Goal: Task Accomplishment & Management: Manage account settings

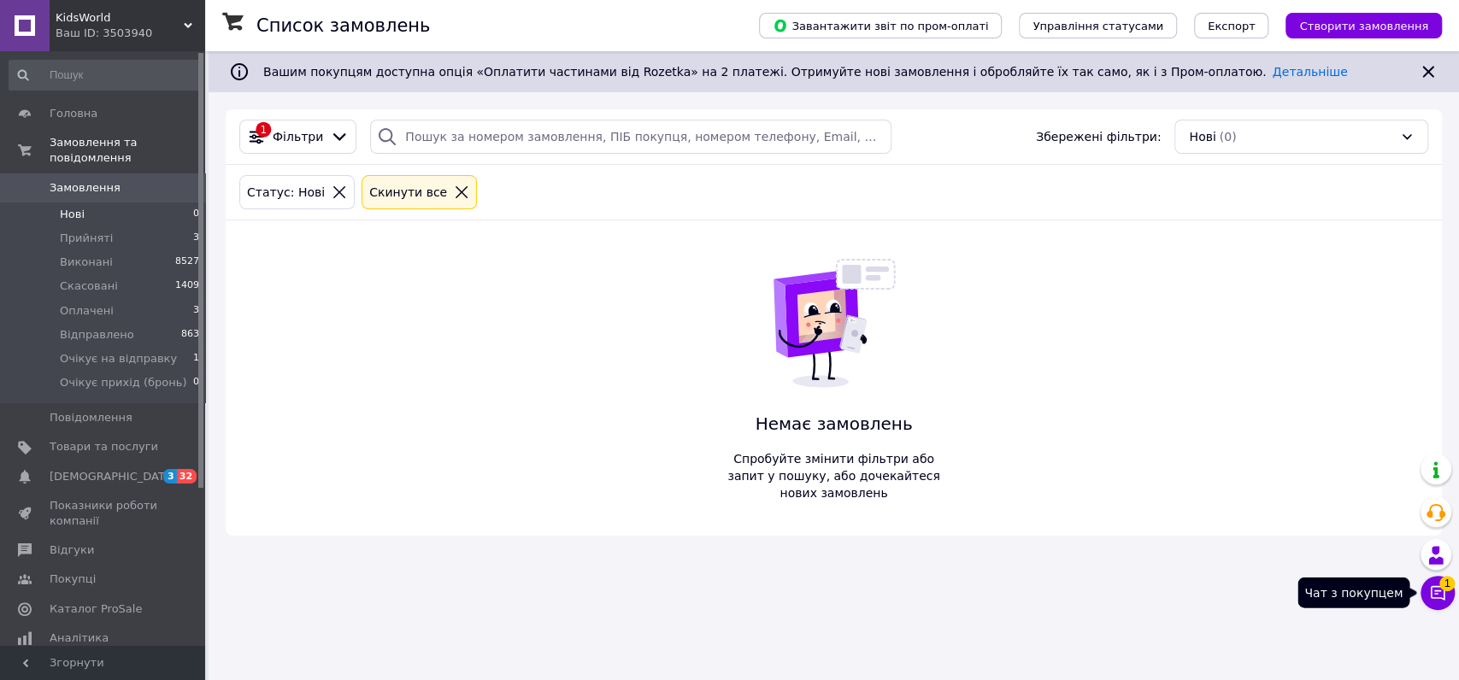
click at [1442, 598] on icon at bounding box center [1437, 593] width 15 height 15
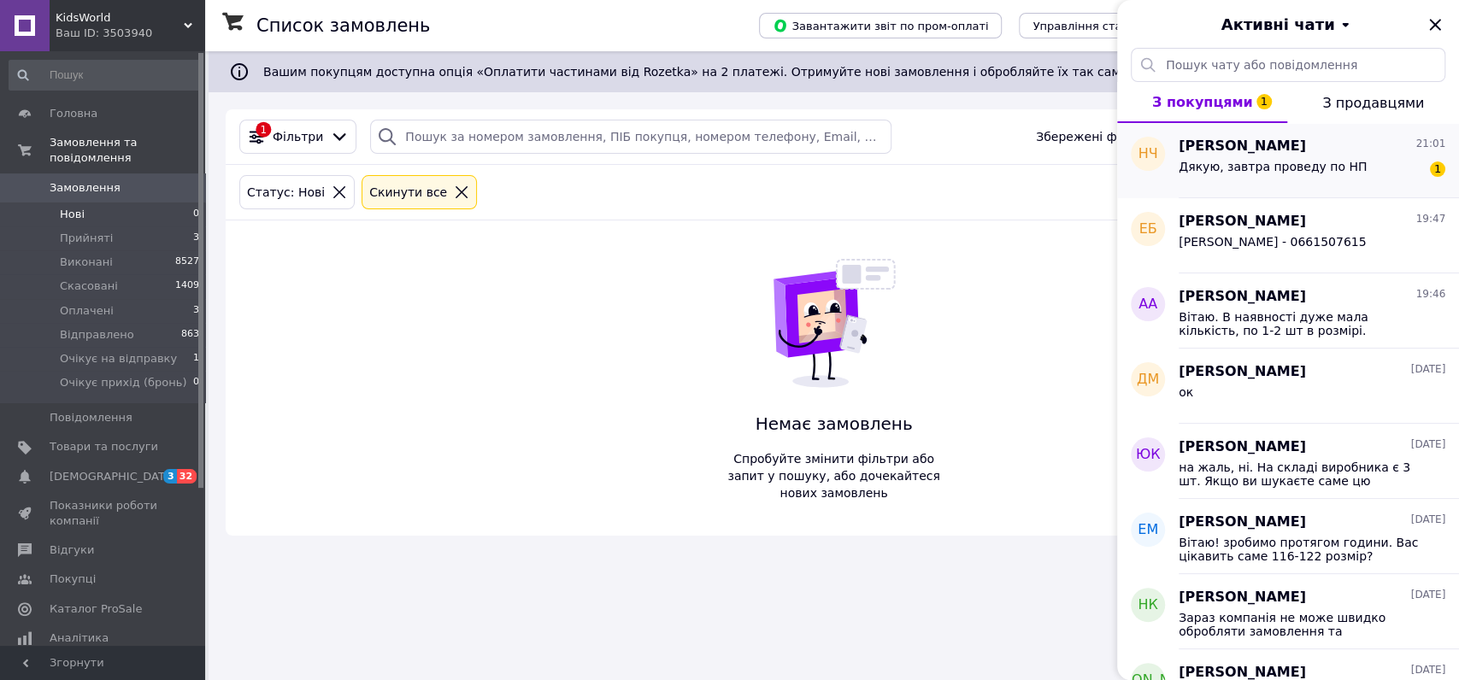
click at [1331, 167] on span "Дякую, завтра проведу по НП" at bounding box center [1272, 167] width 188 height 14
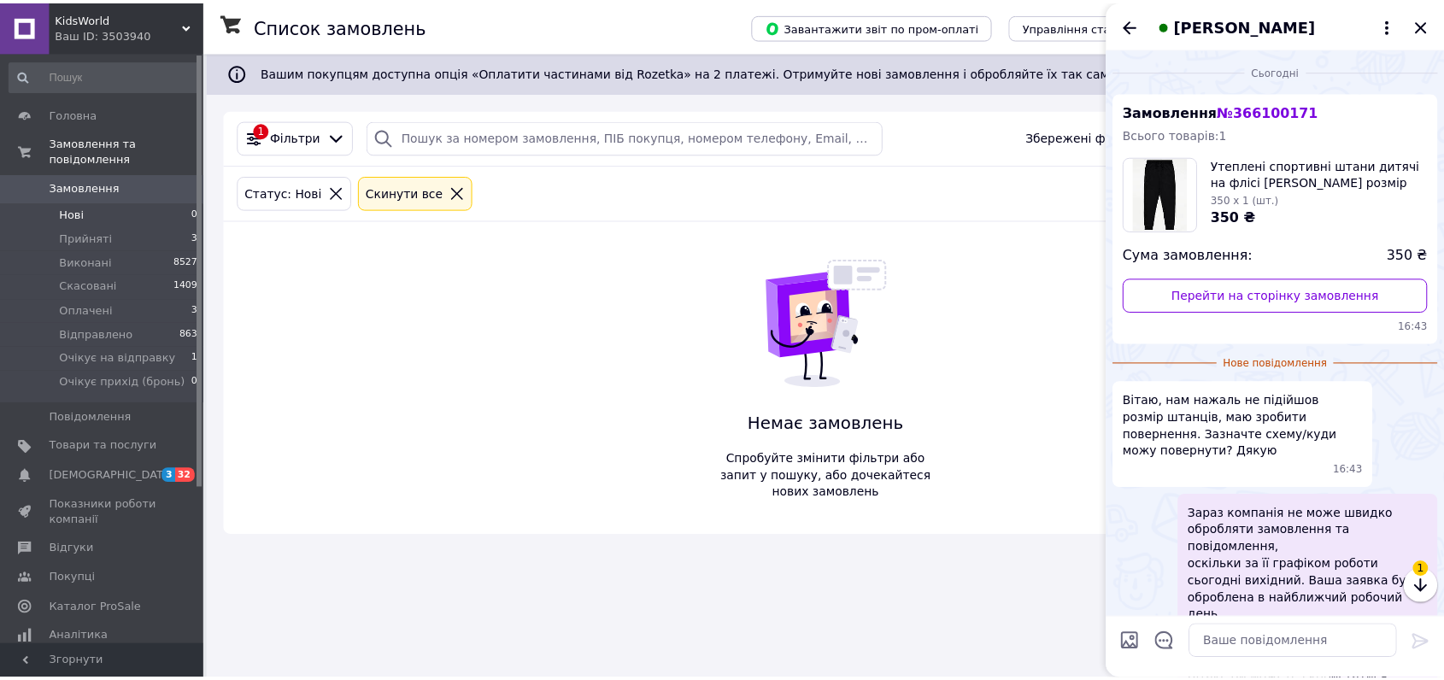
scroll to position [202, 0]
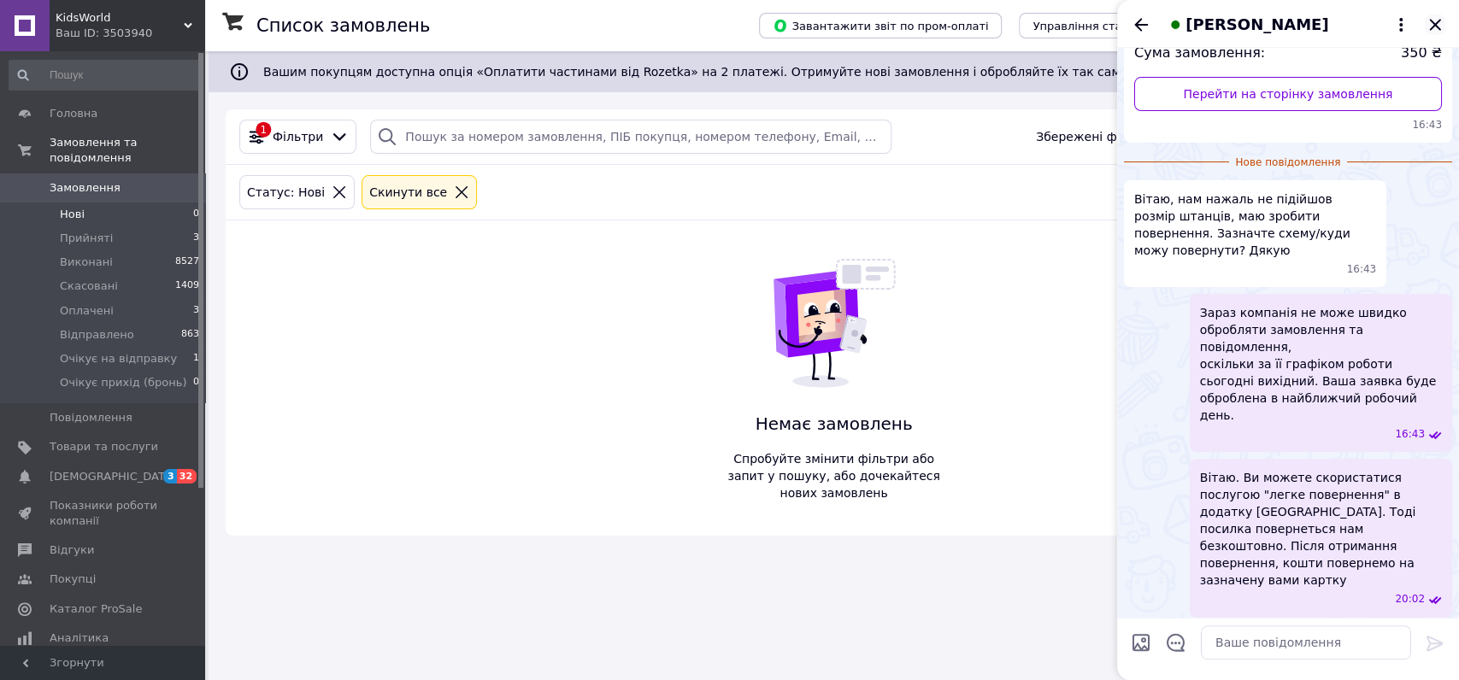
click at [1433, 22] on icon "Закрити" at bounding box center [1434, 25] width 21 height 21
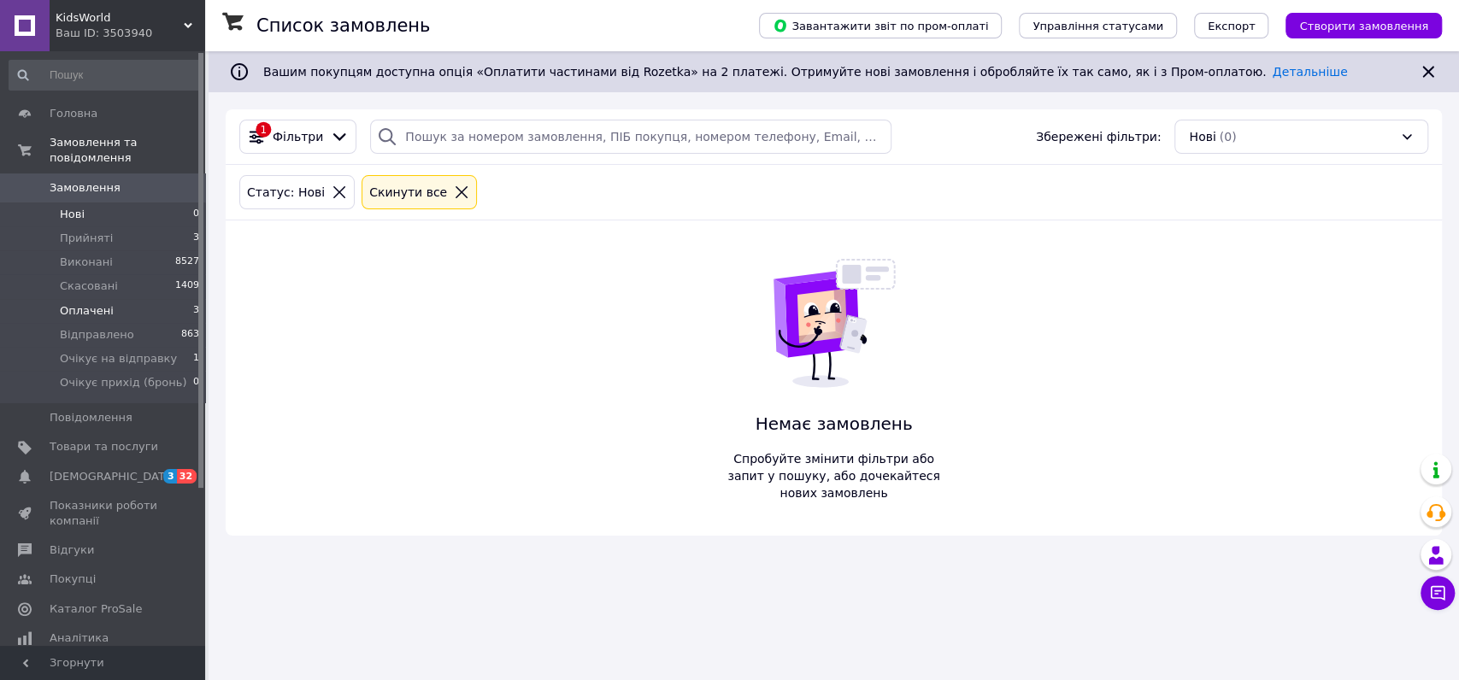
click at [103, 312] on span "Оплачені" at bounding box center [87, 310] width 54 height 15
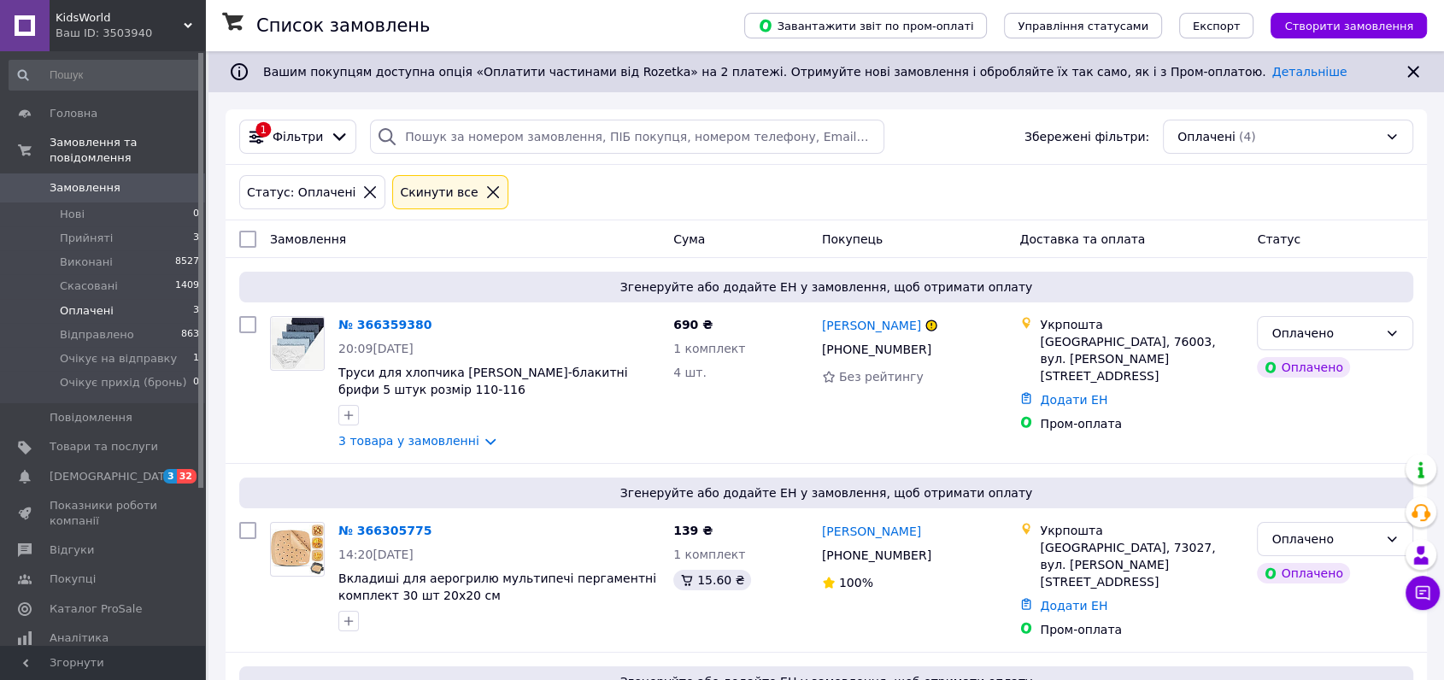
scroll to position [190, 0]
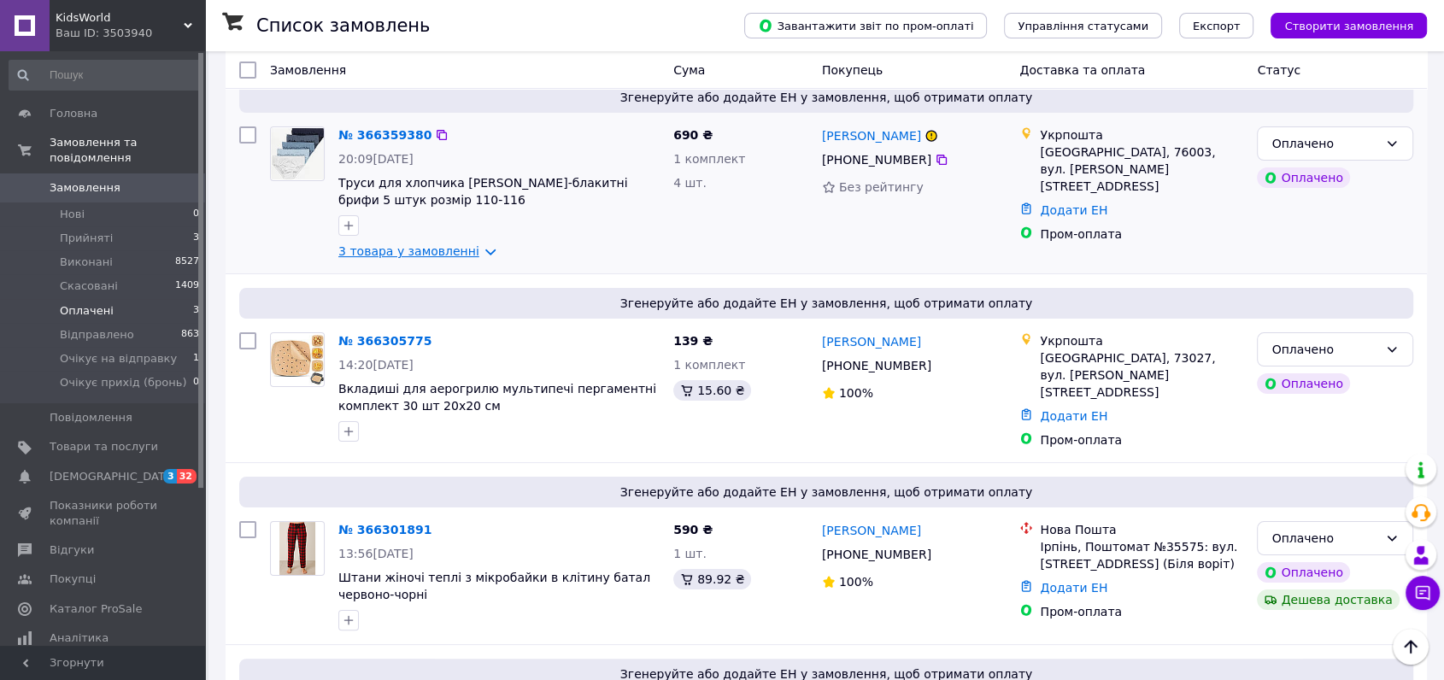
click at [414, 249] on link "3 товара у замовленні" at bounding box center [408, 251] width 141 height 14
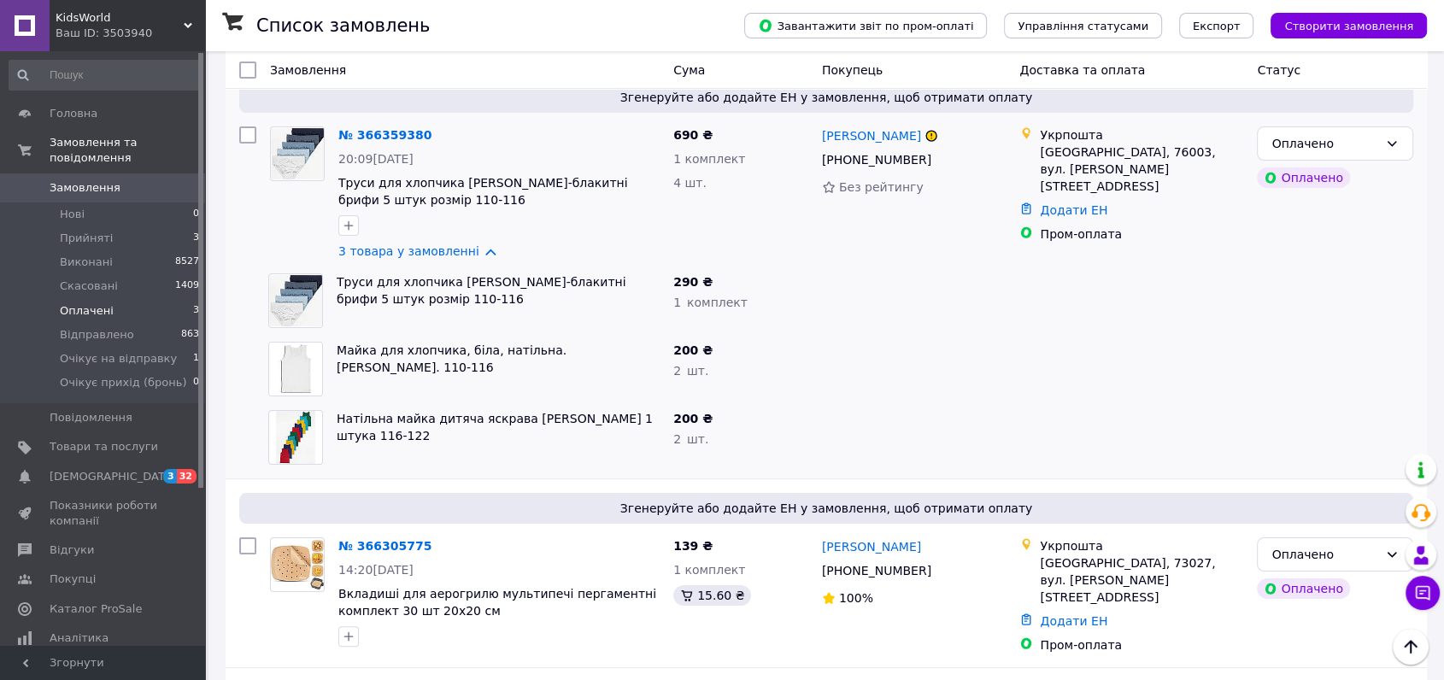
scroll to position [95, 0]
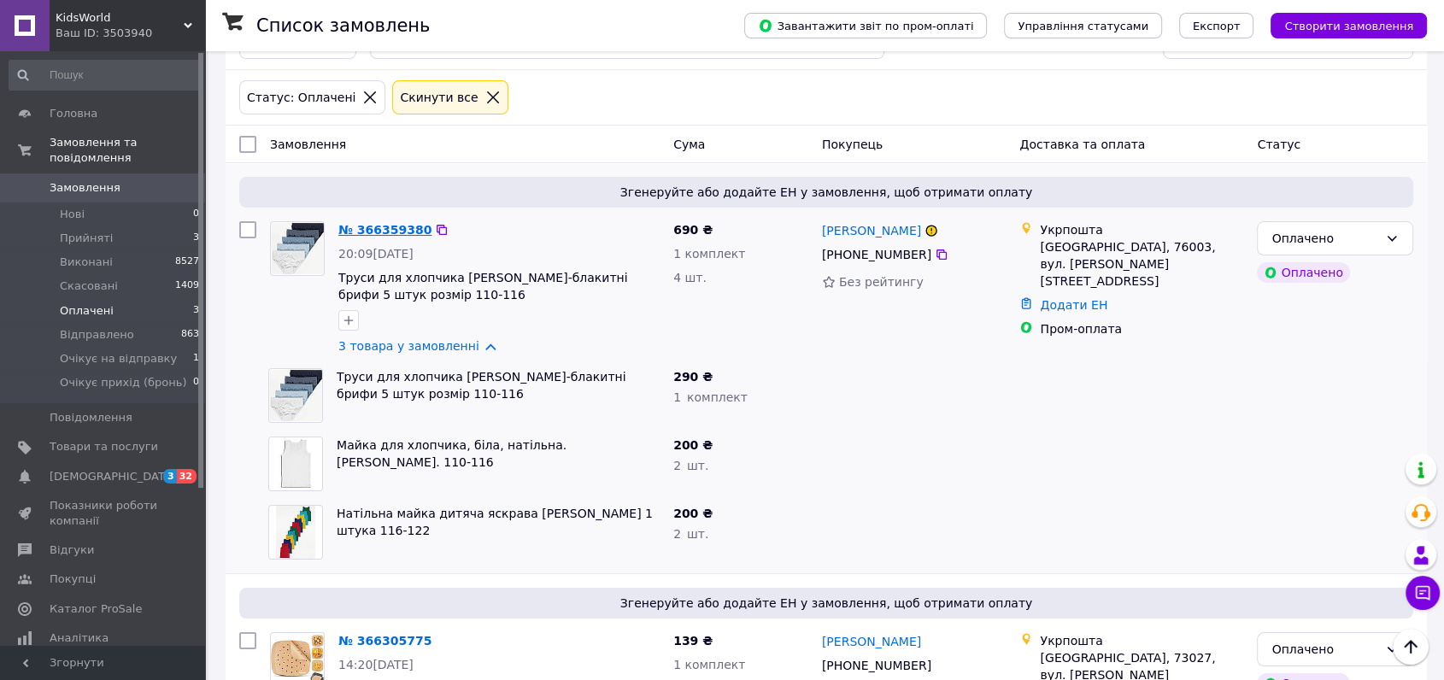
click at [374, 231] on link "№ 366359380" at bounding box center [384, 230] width 93 height 14
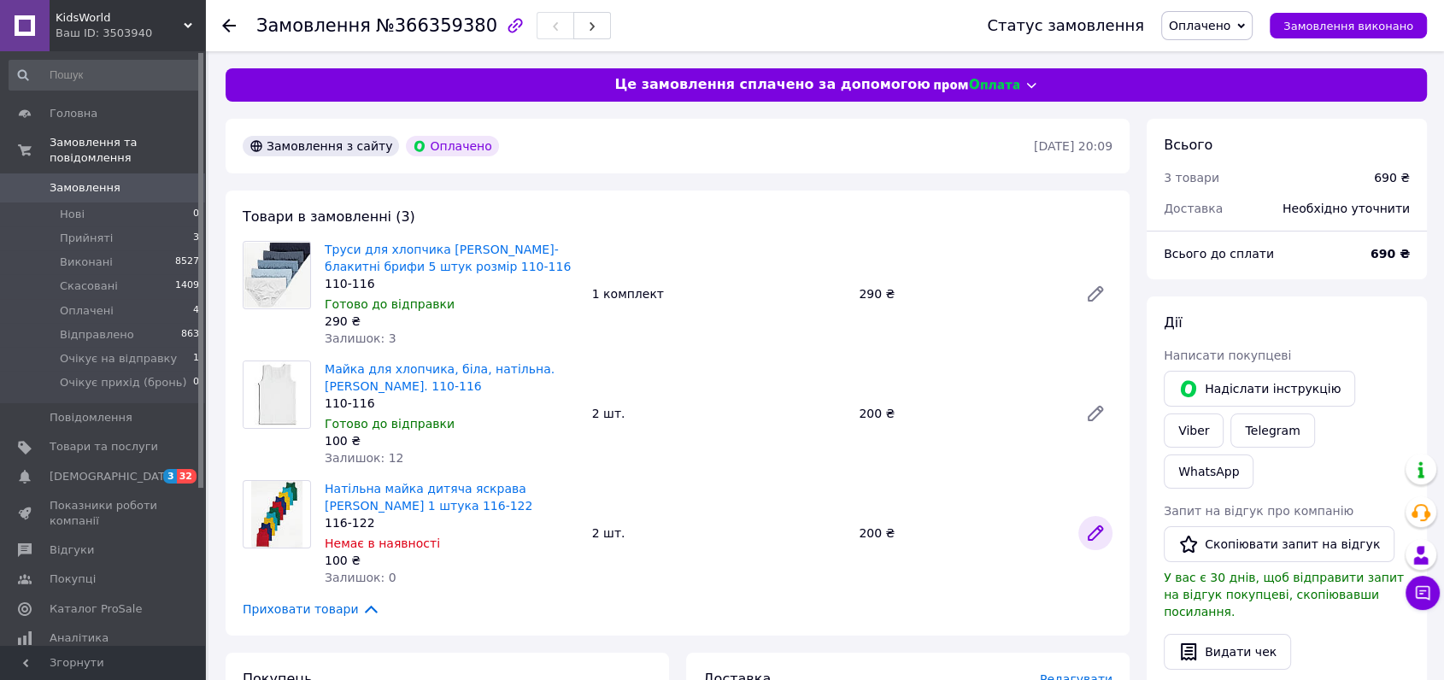
click at [1097, 532] on icon at bounding box center [1096, 533] width 14 height 14
click at [138, 358] on span "Очікує на відправку" at bounding box center [118, 358] width 117 height 15
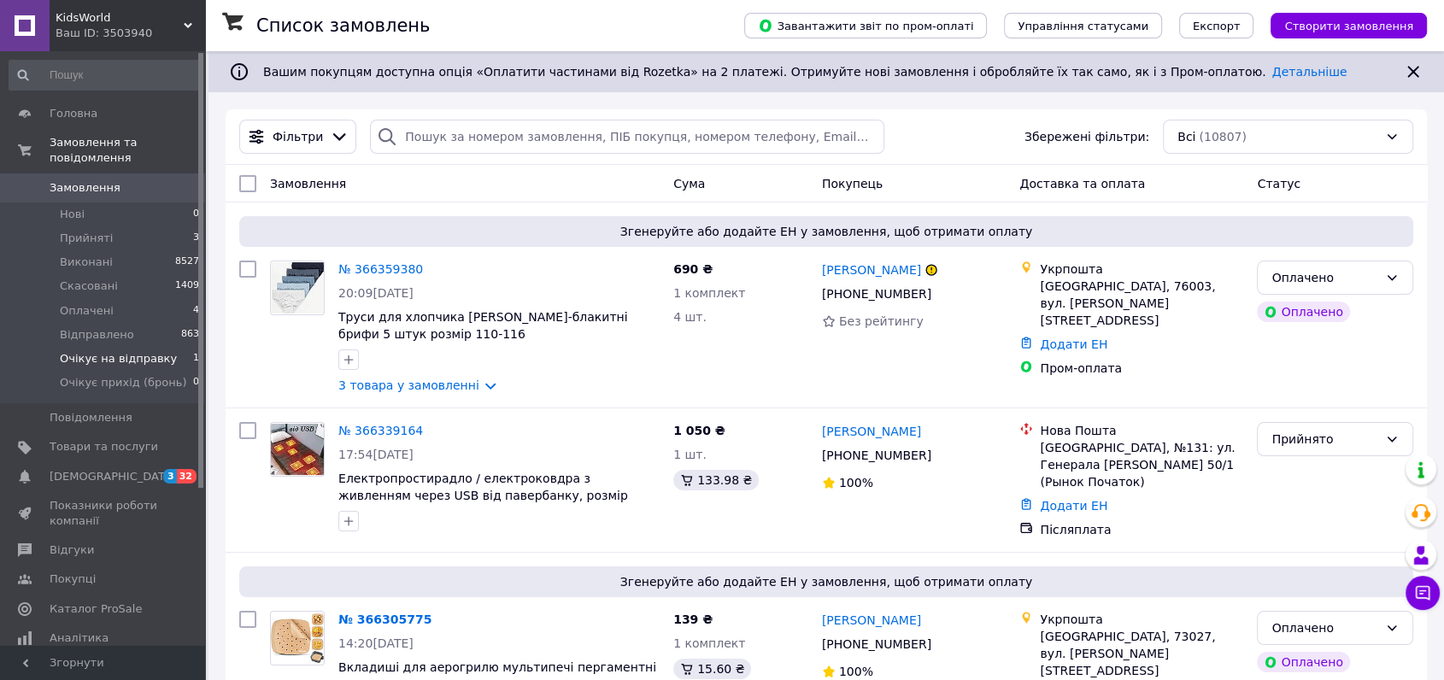
click at [114, 360] on span "Очікує на відправку" at bounding box center [118, 358] width 117 height 15
